Goal: Information Seeking & Learning: Learn about a topic

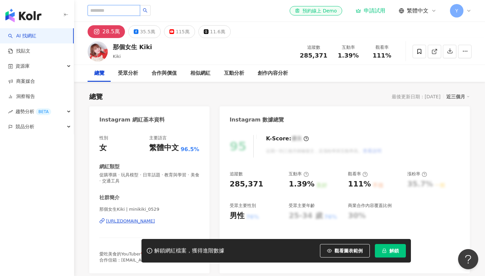
click at [126, 10] on input "search" at bounding box center [114, 10] width 53 height 11
type input "*"
paste input "**********"
type input "**********"
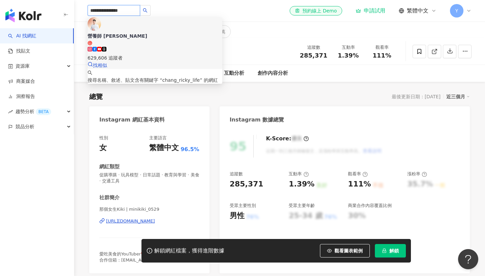
click at [106, 47] on icon at bounding box center [104, 49] width 5 height 5
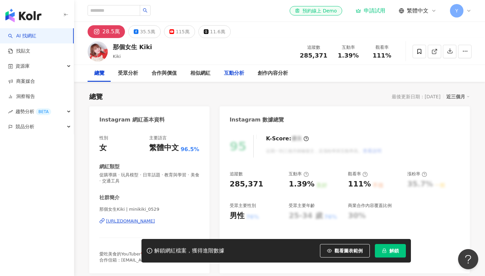
click at [223, 79] on div "互動分析" at bounding box center [234, 73] width 34 height 17
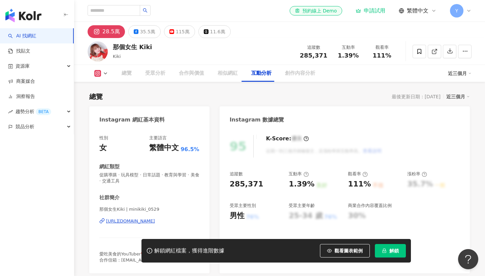
scroll to position [1304, 0]
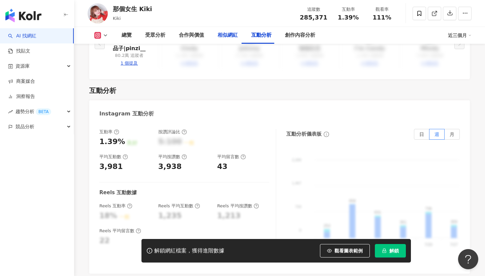
drag, startPoint x: 223, startPoint y: 33, endPoint x: 235, endPoint y: 34, distance: 11.5
click at [223, 33] on div "相似網紅" at bounding box center [228, 35] width 20 height 8
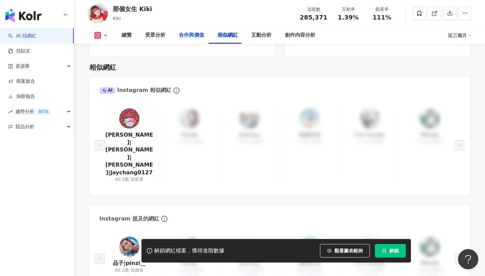
drag, startPoint x: 194, startPoint y: 39, endPoint x: 256, endPoint y: 83, distance: 75.9
click at [194, 39] on div "合作與價值" at bounding box center [191, 35] width 25 height 8
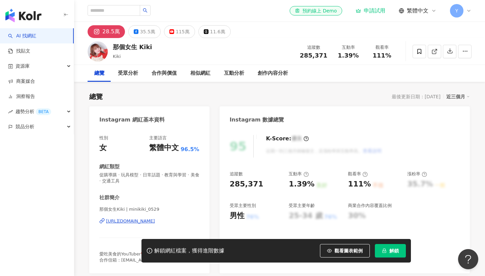
click at [383, 9] on div "申請試用" at bounding box center [371, 10] width 30 height 7
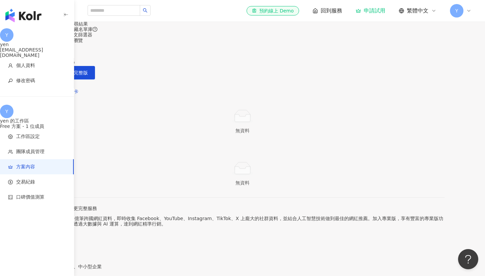
drag, startPoint x: 380, startPoint y: 10, endPoint x: 377, endPoint y: 6, distance: 5.3
click at [378, 6] on div "申請 Premium 試用 進階功能服務幫助你高效地執行網紅行銷。快免費試用 3 天，體驗我們的功能。 Premium 功能包含如下： 網紅無限次搜尋 完整網…" at bounding box center [242, 138] width 485 height 276
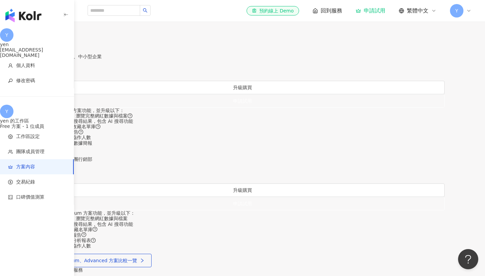
scroll to position [200, 0]
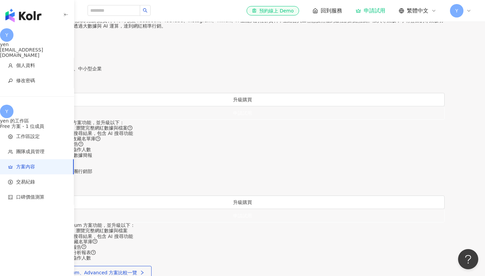
click at [251, 39] on div "按季付費" at bounding box center [242, 35] width 404 height 5
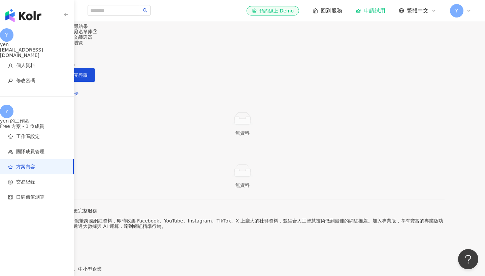
scroll to position [0, 0]
click at [106, 14] on input "search" at bounding box center [114, 10] width 53 height 11
type input "*"
type input "*****"
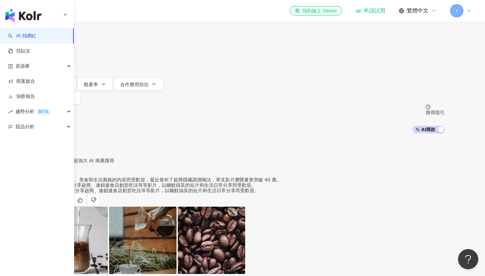
click at [156, 9] on div "el-icon-cs 預約線上 Demo 申請試用 繁體中文 Y" at bounding box center [280, 11] width 384 height 22
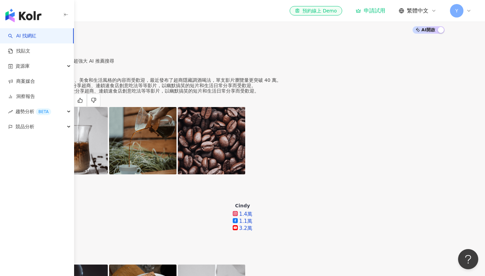
scroll to position [123, 0]
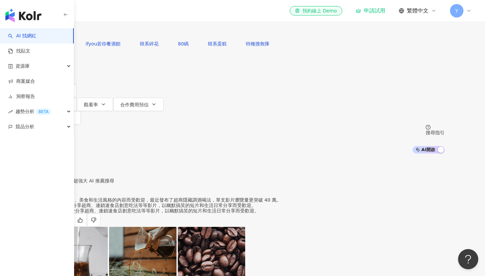
scroll to position [0, 0]
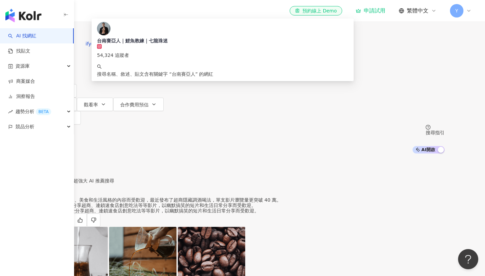
drag, startPoint x: 189, startPoint y: 41, endPoint x: 143, endPoint y: 34, distance: 46.3
click at [143, 34] on div "不分平台 ***** 台灣 搜尋 35c93f5c-6f70-4d21-af6b-579816ed0970 台南賽亞人｜鯉魚教練｜七龍珠迷 54,324 追蹤…" at bounding box center [242, 18] width 404 height 37
paste input "*****"
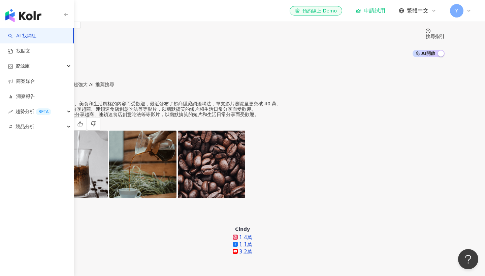
scroll to position [139, 0]
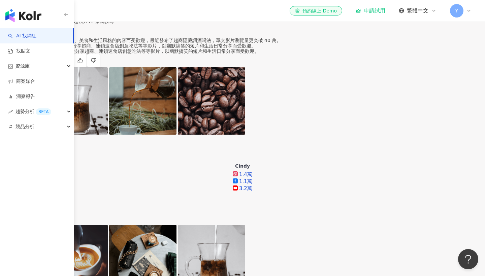
type input "**********"
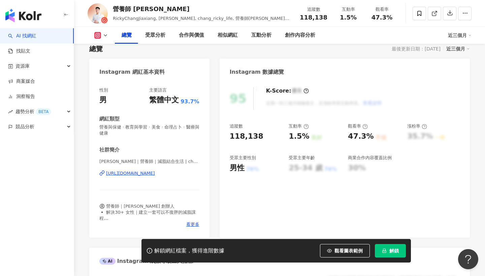
scroll to position [43, 0]
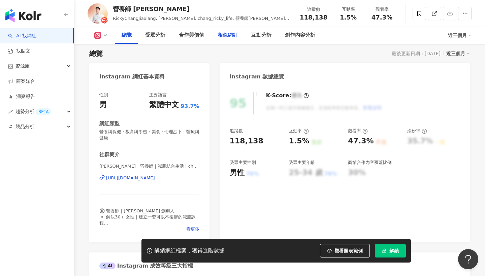
click at [226, 30] on div "相似網紅" at bounding box center [228, 35] width 34 height 17
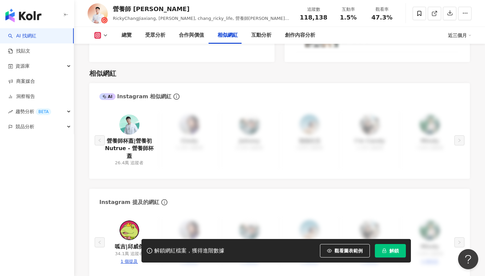
scroll to position [1096, 0]
click at [127, 37] on div "總覽" at bounding box center [127, 35] width 10 height 8
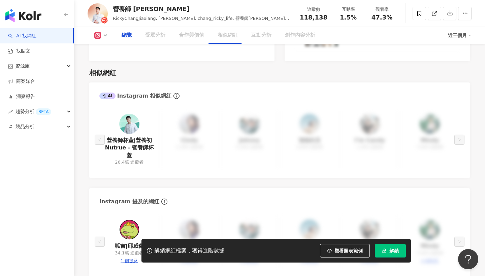
scroll to position [41, 0]
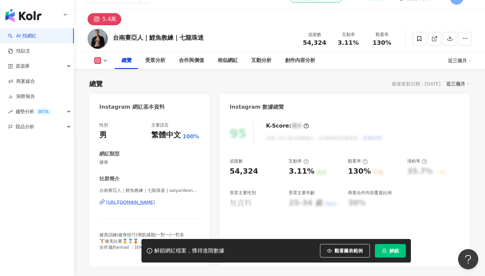
scroll to position [107, 0]
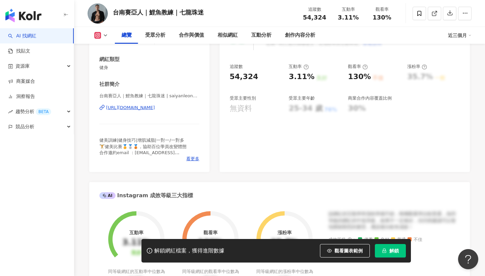
click at [247, 107] on div "無資料" at bounding box center [241, 108] width 22 height 10
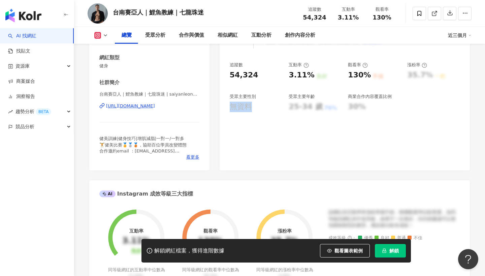
drag, startPoint x: 256, startPoint y: 107, endPoint x: 221, endPoint y: 103, distance: 34.6
click at [222, 103] on div "95 K-Score : 優良 近期一到三個月積極發文，且漲粉率與互動率高。 查看說明 追蹤數 54,324 互動率 3.11% 良好 觀看率 130% 不佳…" at bounding box center [345, 94] width 250 height 151
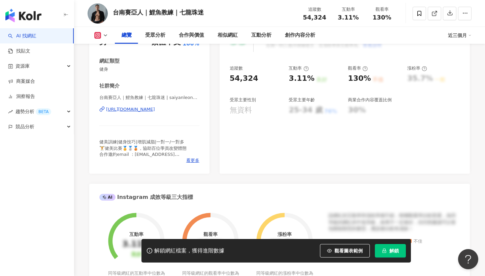
click at [270, 117] on div "95 K-Score : 優良 近期一到三個月積極發文，且漲粉率與互動率高。 查看說明 追蹤數 54,324 互動率 3.11% 良好 觀看率 130% 不佳…" at bounding box center [345, 98] width 250 height 151
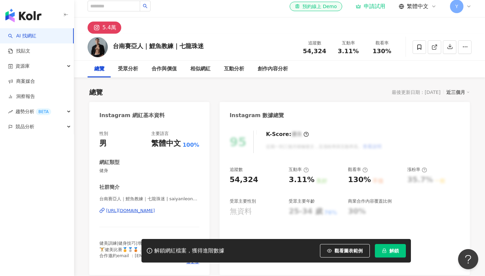
scroll to position [4, 0]
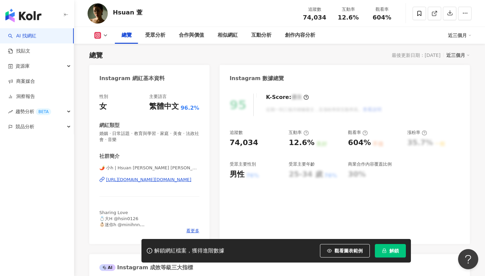
scroll to position [42, 0]
